Goal: Go to known website: Go to known website

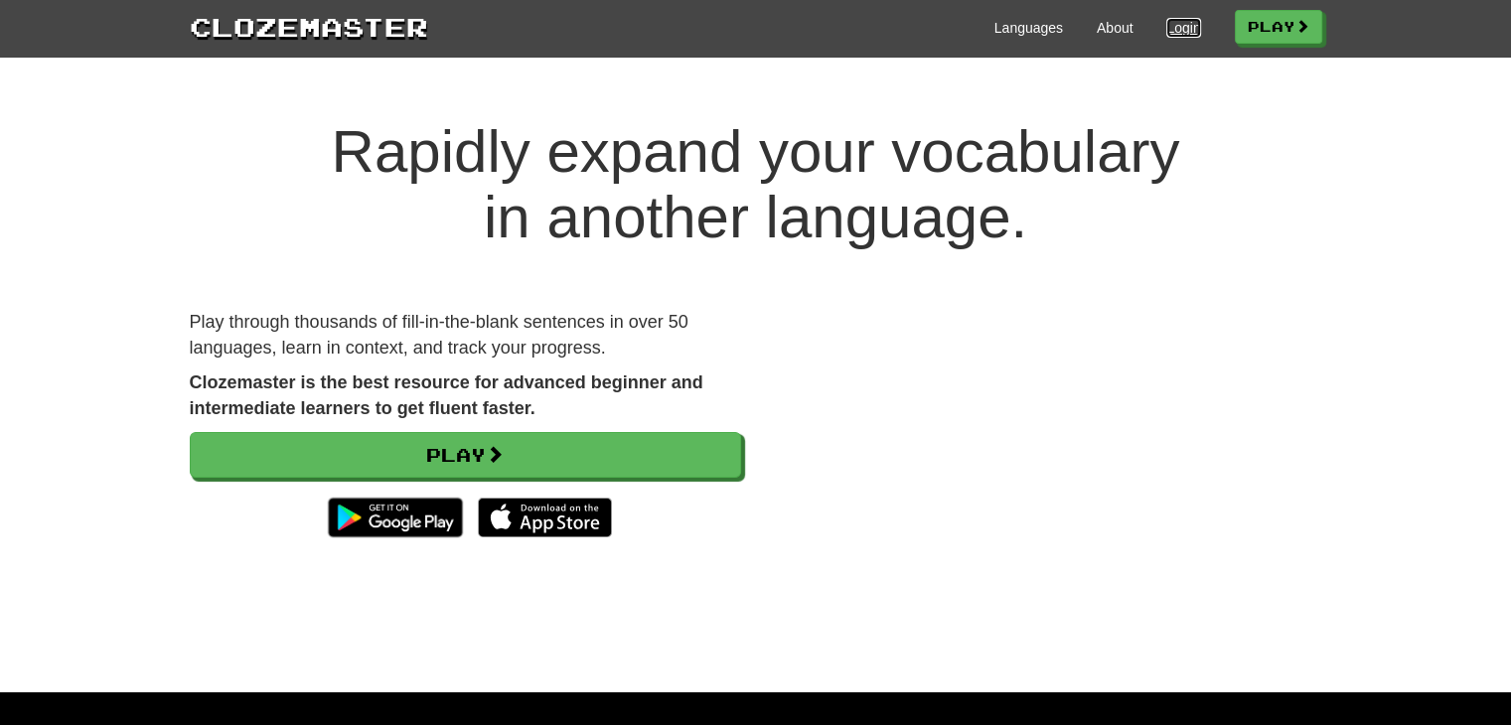
click at [1176, 26] on link "Login" at bounding box center [1183, 28] width 34 height 20
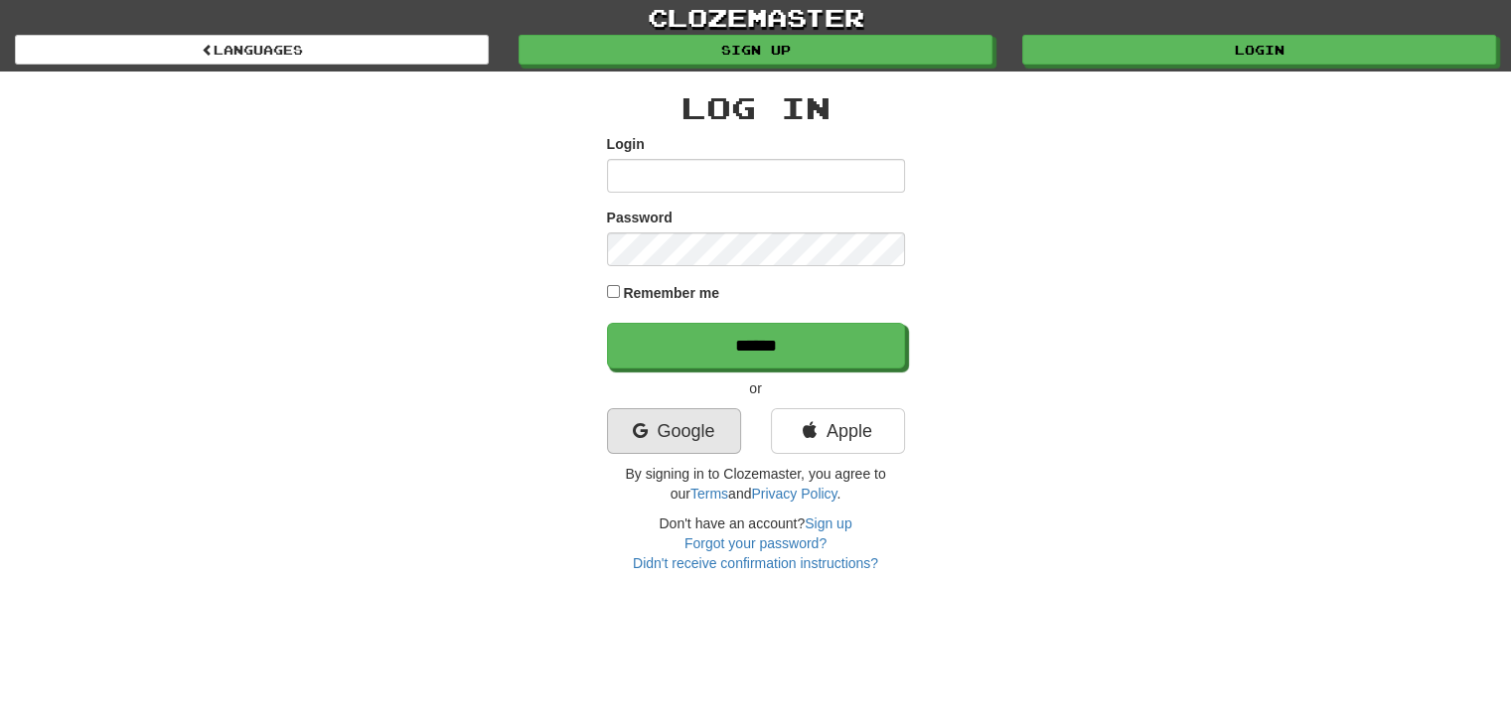
type input "**********"
click at [660, 433] on link "Google" at bounding box center [674, 431] width 134 height 46
